Goal: Answer question/provide support: Share knowledge or assist other users

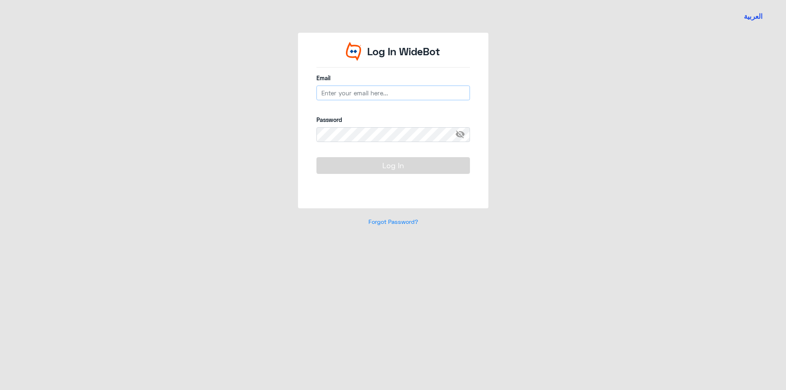
type input "[EMAIL_ADDRESS][DOMAIN_NAME]"
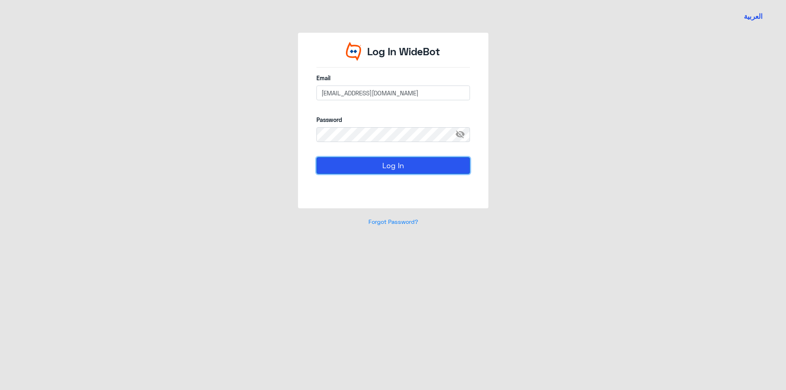
click at [362, 165] on button "Log In" at bounding box center [393, 165] width 154 height 16
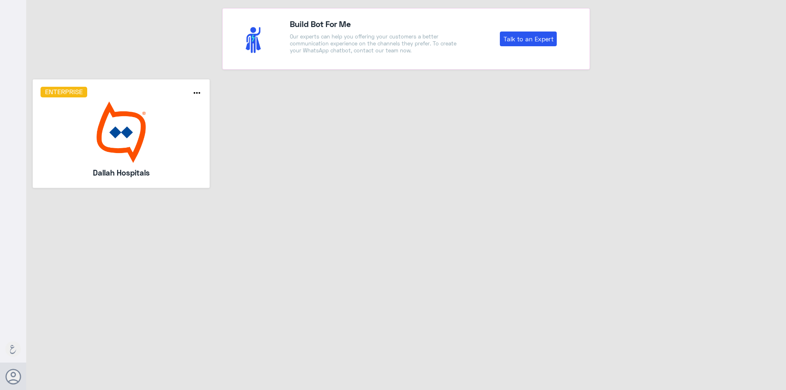
click at [164, 124] on img at bounding box center [122, 132] width 162 height 61
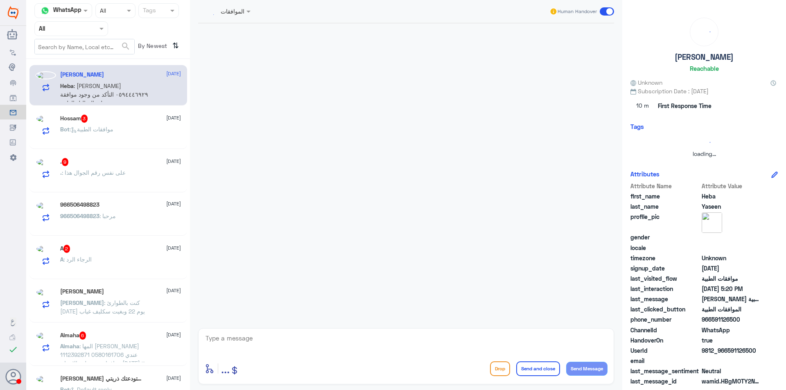
click at [104, 25] on span at bounding box center [102, 28] width 10 height 9
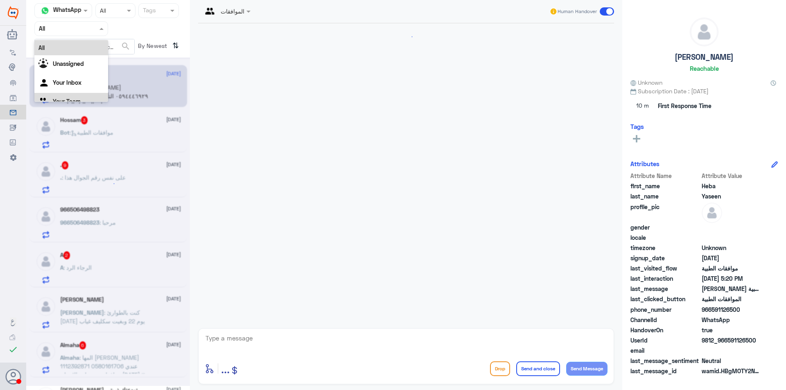
click at [68, 99] on Team "Your Team" at bounding box center [67, 101] width 28 height 7
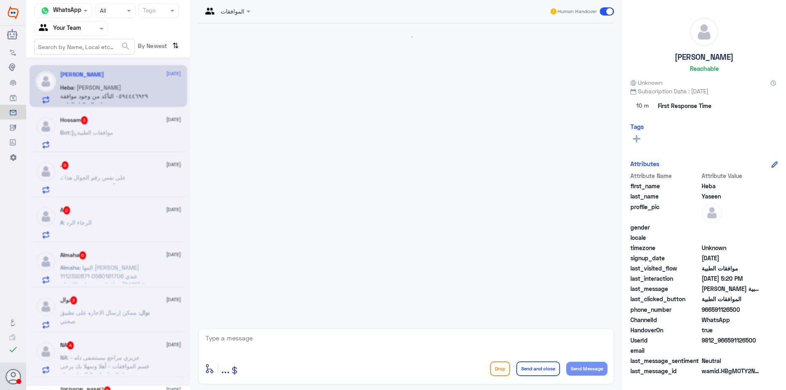
scroll to position [154, 0]
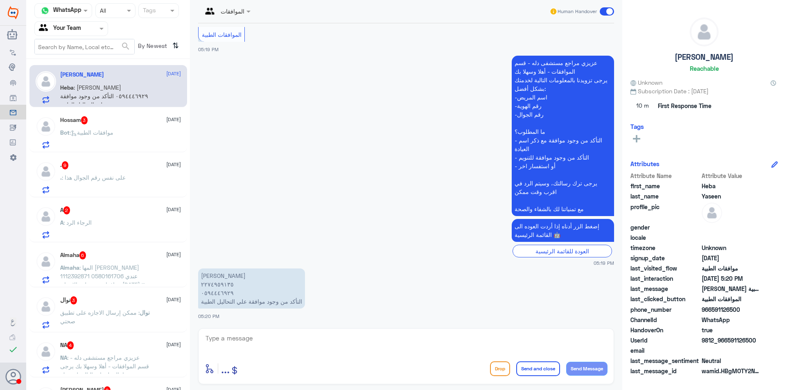
click at [217, 286] on p "[PERSON_NAME] ٠٥٩٤٤٤٦٩٢٩ التأكد من وجود موافقة علي التحاليل الطبية" at bounding box center [251, 289] width 107 height 40
drag, startPoint x: 217, startPoint y: 286, endPoint x: 136, endPoint y: 132, distance: 174.2
click at [136, 132] on div "Bot : موافقات الطبية" at bounding box center [120, 139] width 121 height 18
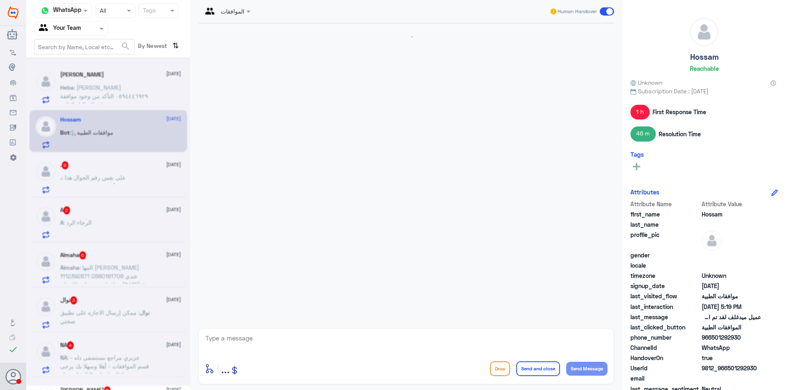
scroll to position [759, 0]
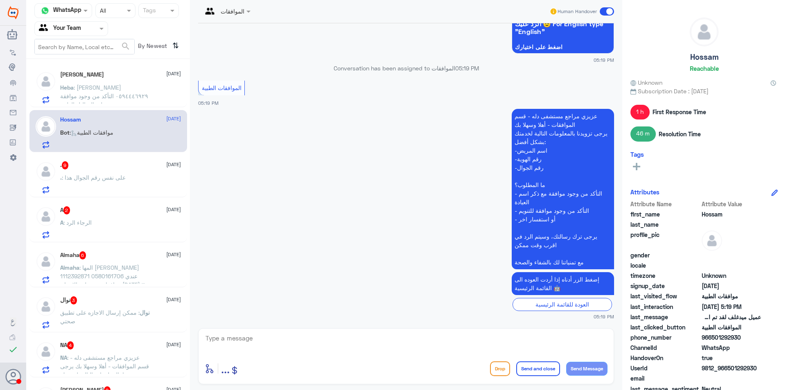
click at [127, 217] on div "A 2 [DATE] A : الرجاء الرد" at bounding box center [120, 222] width 121 height 32
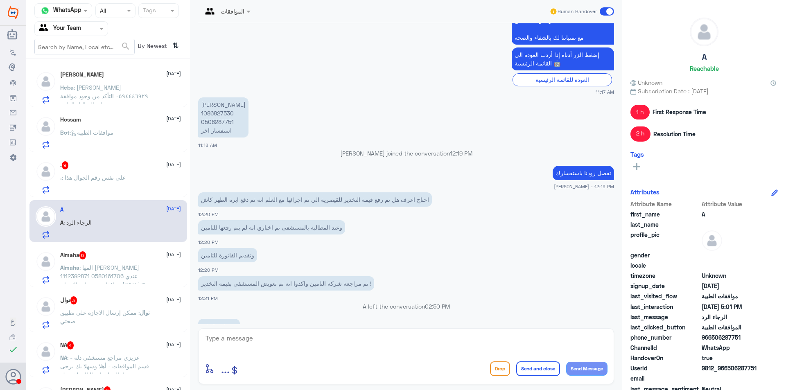
scroll to position [294, 0]
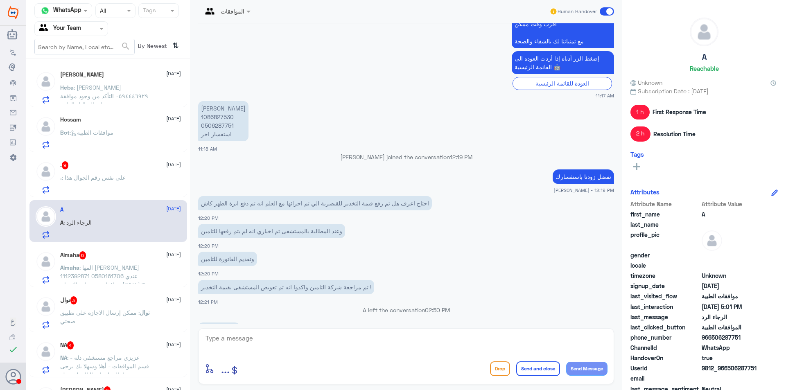
click at [220, 116] on p "[PERSON_NAME] 1086827530 0506287751 استفسار اخر" at bounding box center [223, 121] width 50 height 40
click at [224, 127] on p "[PERSON_NAME] 1086827530 0506287751 استفسار اخر" at bounding box center [223, 121] width 50 height 40
copy p "0506287751"
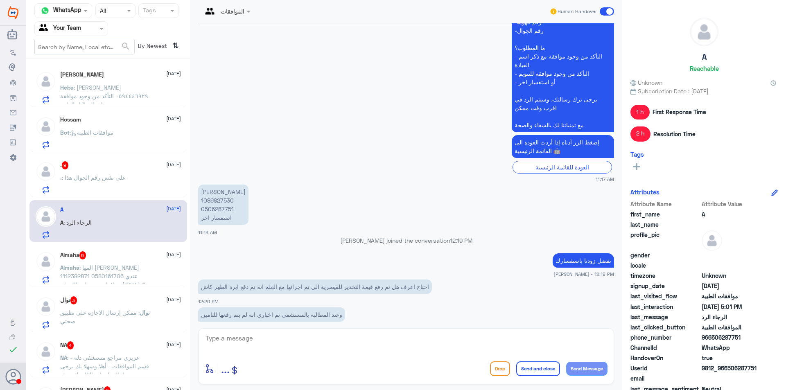
scroll to position [1101, 0]
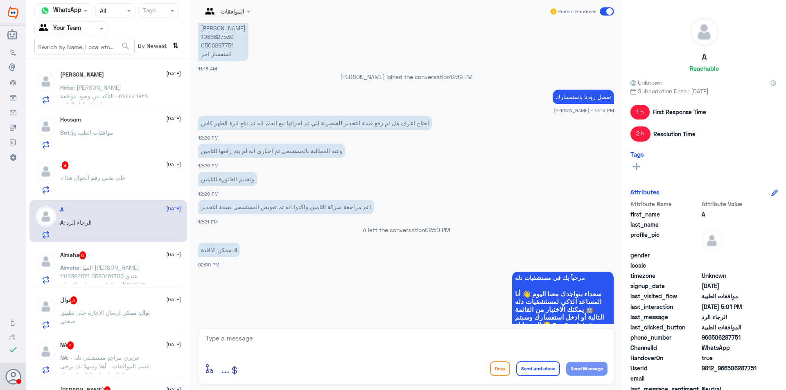
click at [60, 176] on span "." at bounding box center [61, 177] width 2 height 7
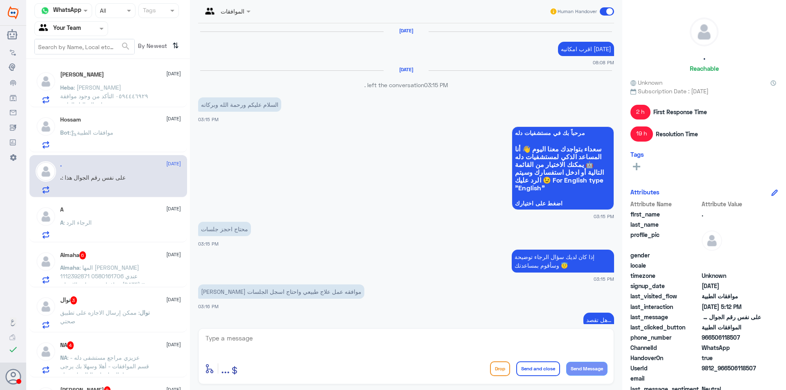
scroll to position [709, 0]
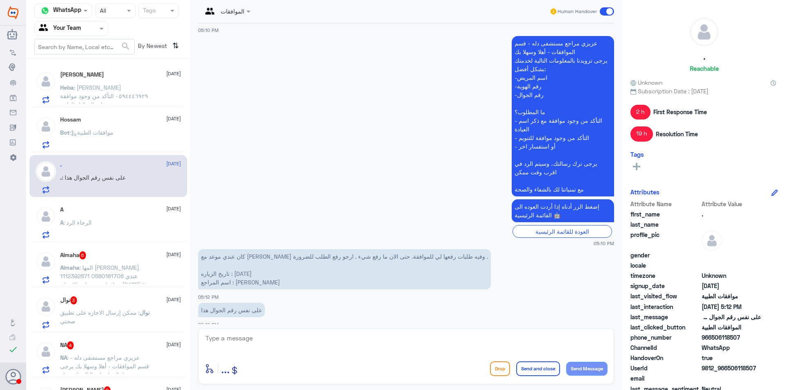
drag, startPoint x: 745, startPoint y: 338, endPoint x: 711, endPoint y: 336, distance: 34.0
click at [711, 336] on span "966506118507" at bounding box center [731, 337] width 59 height 9
copy span "506118507"
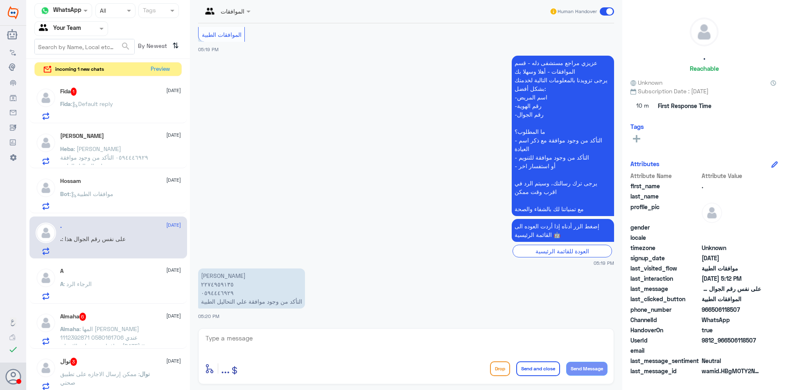
scroll to position [154, 0]
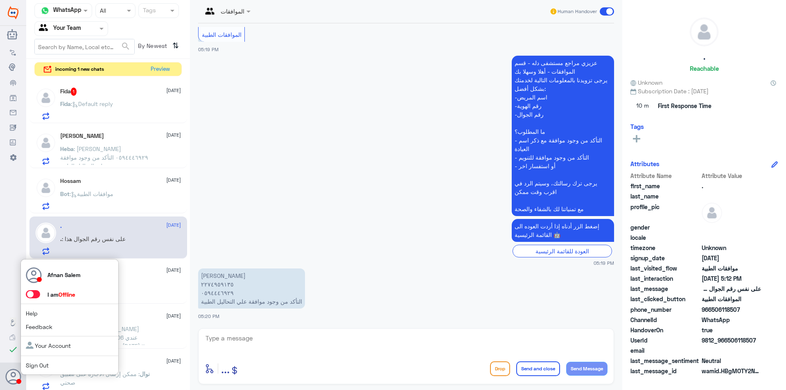
click at [35, 364] on link "Sign Out" at bounding box center [37, 365] width 23 height 7
